Goal: Task Accomplishment & Management: Manage account settings

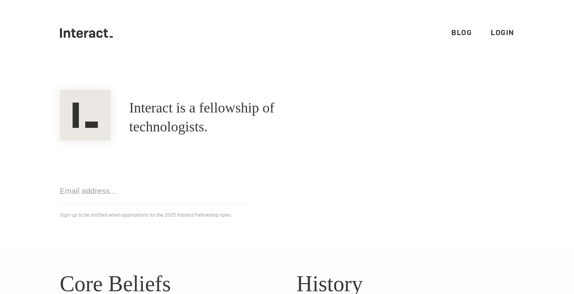
click at [501, 33] on link "Login" at bounding box center [503, 32] width 24 height 9
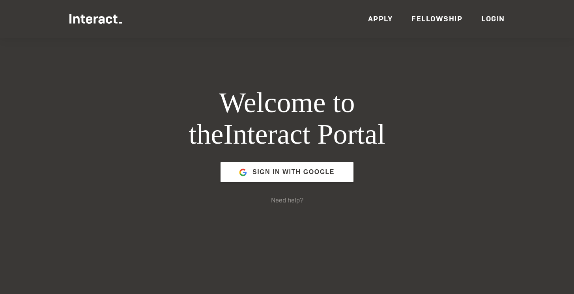
click at [490, 21] on link "Login" at bounding box center [493, 18] width 24 height 9
click at [492, 19] on link "Login" at bounding box center [493, 18] width 24 height 9
click at [294, 175] on span "Sign in with Google" at bounding box center [294, 172] width 82 height 19
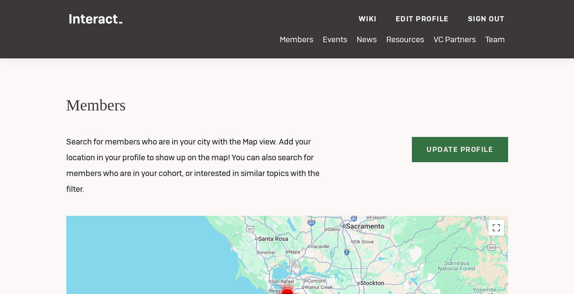
click at [456, 157] on link "Update Profile" at bounding box center [460, 149] width 96 height 25
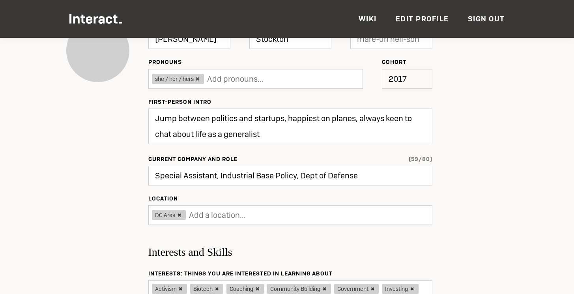
scroll to position [97, 0]
click at [363, 171] on input "Special Assistant, Industrial Base Policy, Dept of Defense" at bounding box center [290, 175] width 284 height 20
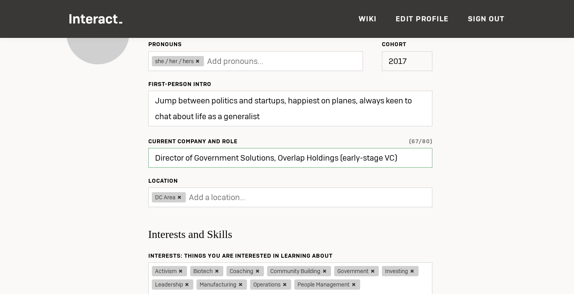
scroll to position [114, 0]
type input "Director of Government Solutions, Overlap Holdings (early-stage VC)"
type input "Updating..."
click at [263, 110] on textarea "Jump between politics and startups, happiest on planes, always keen to chat abo…" at bounding box center [290, 109] width 284 height 36
click at [219, 102] on textarea "Jump between politics and startups, happiest on planes, always keen to chat abo…" at bounding box center [290, 109] width 284 height 36
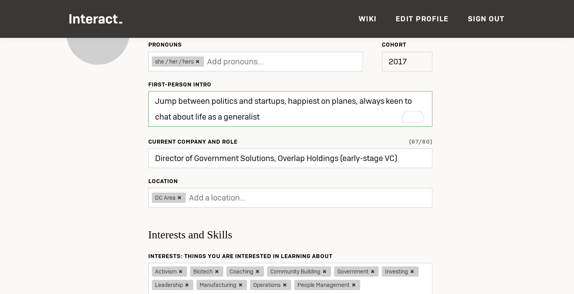
click at [219, 102] on textarea "Jump between politics and startups, happiest on planes, always keen to chat abo…" at bounding box center [290, 109] width 284 height 36
drag, startPoint x: 300, startPoint y: 119, endPoint x: 154, endPoint y: 120, distance: 146.0
click at [154, 120] on textarea "Jump between government and startups, happiest on planes, always keen to chat a…" at bounding box center [290, 109] width 284 height 36
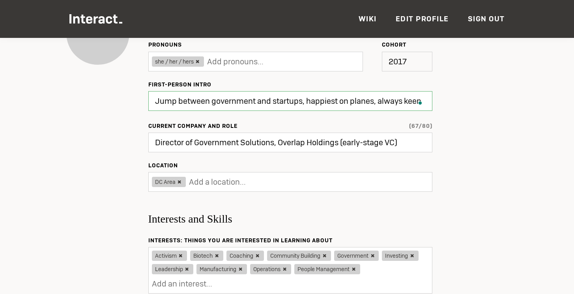
type textarea "Jump between politics and startups, happiest on planes, always keen to chat abo…"
type input "Updated ✔"
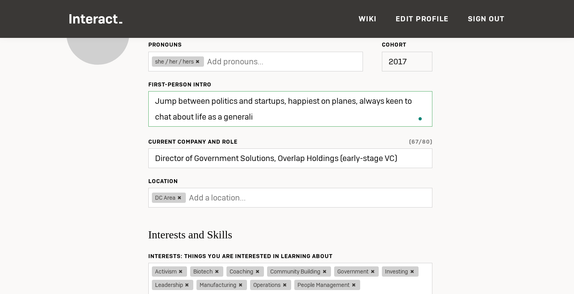
type textarea "Jump between politics and startups, happiest on planes, always keen to chat abo…"
type input "Update"
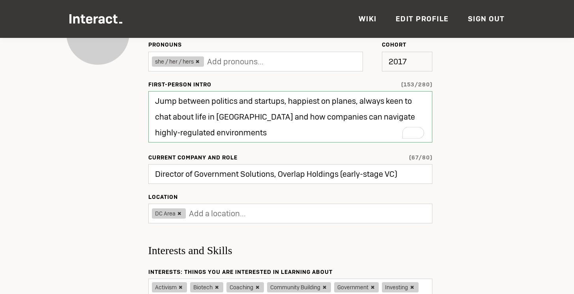
click at [233, 103] on textarea "Jump between politics and startups, happiest on planes, always keen to chat abo…" at bounding box center [290, 116] width 284 height 51
click at [232, 127] on textarea "Jump between government and startups, happiest on planes, always keen to chat a…" at bounding box center [290, 116] width 284 height 51
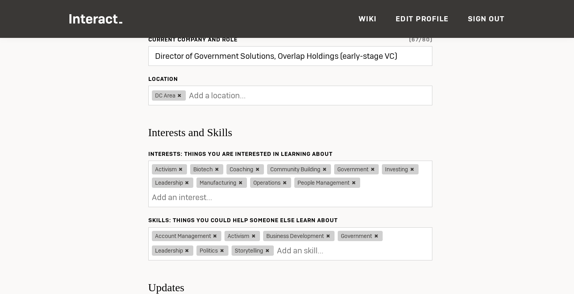
scroll to position [246, 0]
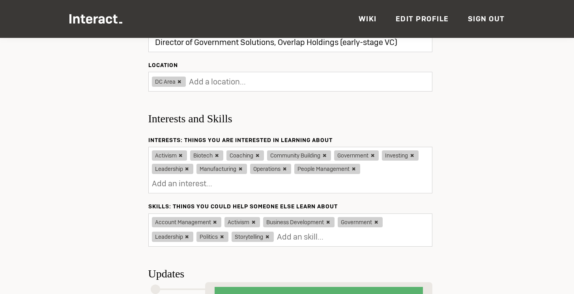
type textarea "Jump between government and startups, happiest on planes, always keen to chat a…"
type input "Updating..."
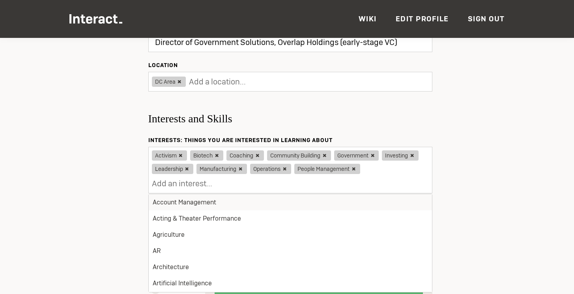
click at [236, 185] on input "text" at bounding box center [201, 184] width 99 height 16
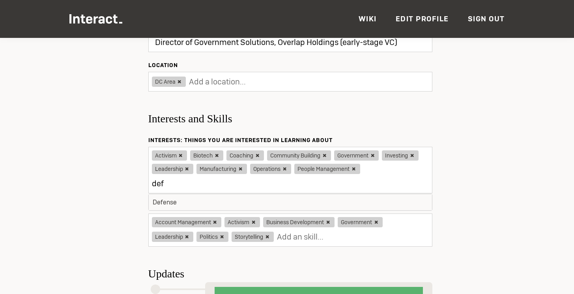
type input "defe"
type input "Updated ✔"
type input "defen"
click at [232, 204] on li "Defense" at bounding box center [290, 202] width 283 height 16
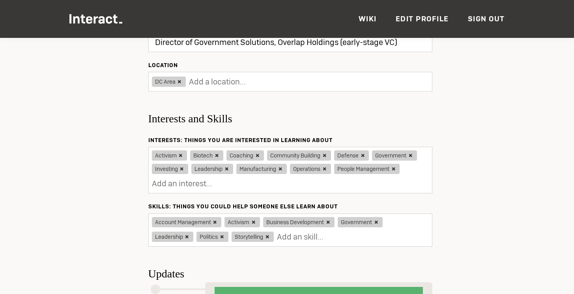
click at [256, 156] on icon at bounding box center [257, 155] width 7 height 6
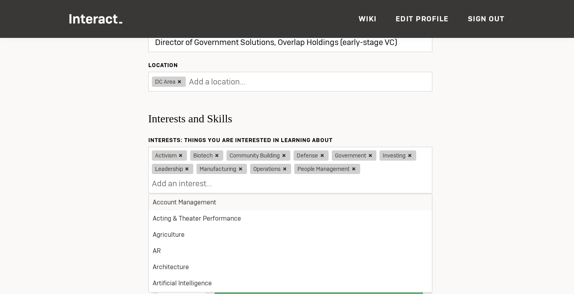
click at [394, 167] on div "Activism Biotech Community Building Defense Government Investing Leadership Man…" at bounding box center [290, 170] width 284 height 47
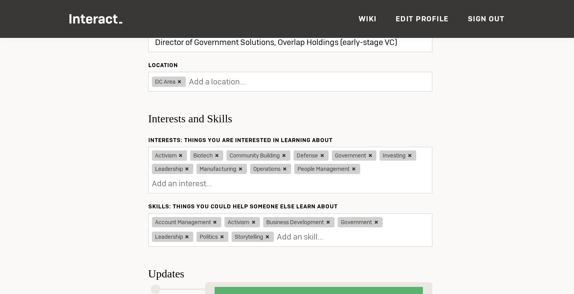
type input "Update"
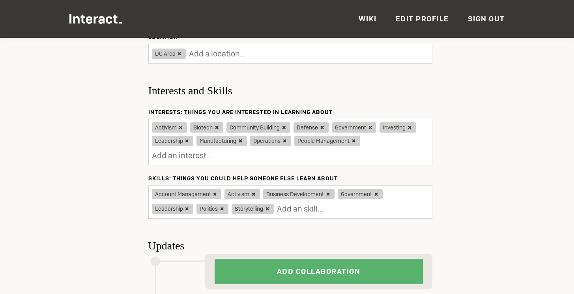
scroll to position [275, 0]
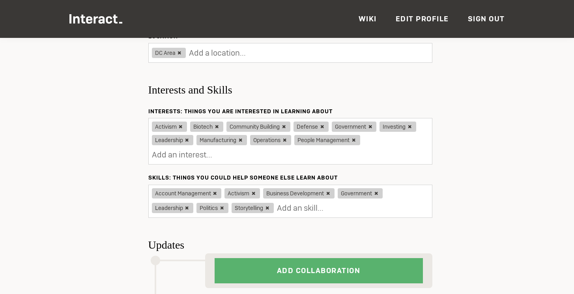
click at [296, 209] on input "text" at bounding box center [326, 208] width 99 height 16
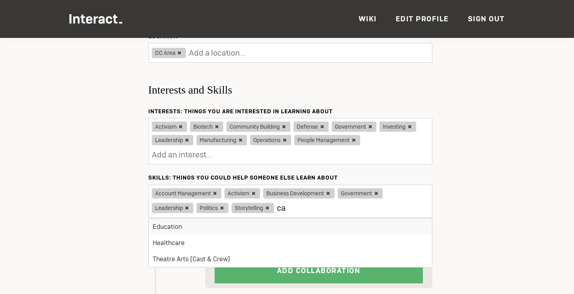
type input "c"
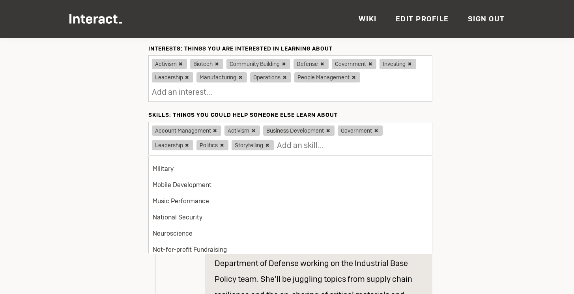
scroll to position [740, 0]
click at [333, 211] on li "National Security" at bounding box center [290, 216] width 283 height 16
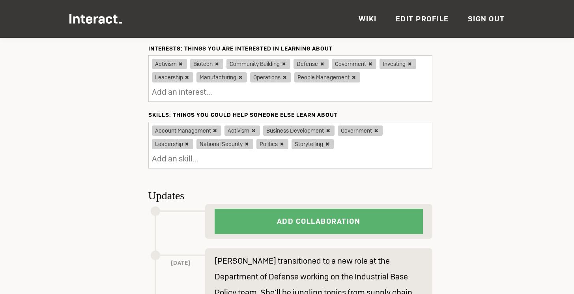
click at [251, 151] on input "text" at bounding box center [201, 159] width 99 height 16
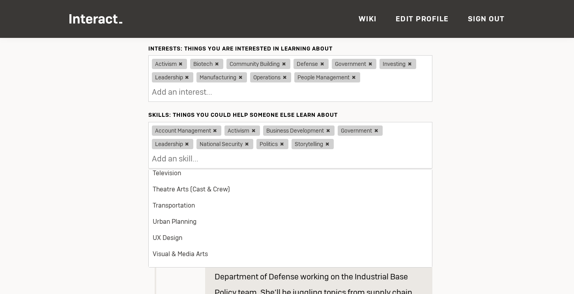
scroll to position [1196, 0]
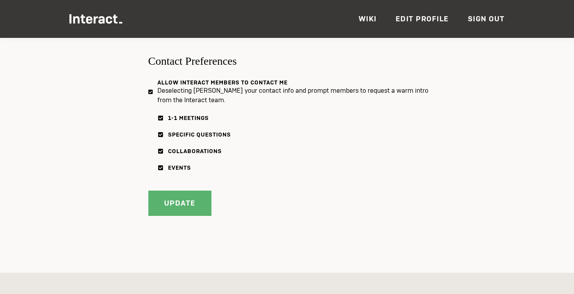
scroll to position [1209, 0]
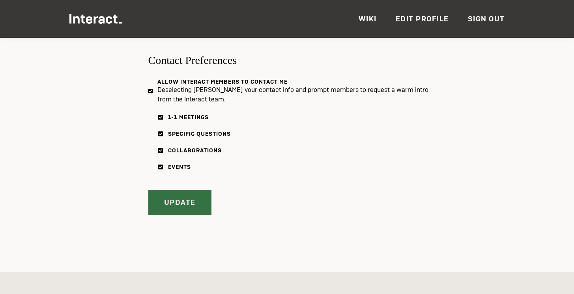
click at [193, 190] on input "Update" at bounding box center [179, 202] width 63 height 25
type input "Updated ✔"
